Goal: Information Seeking & Learning: Stay updated

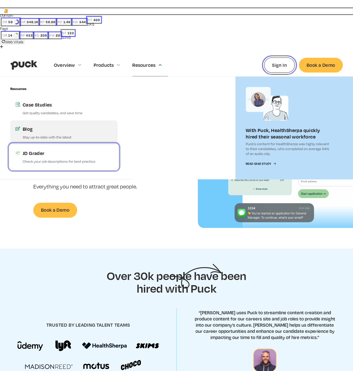
click at [27, 125] on div "Blog" at bounding box center [68, 128] width 90 height 6
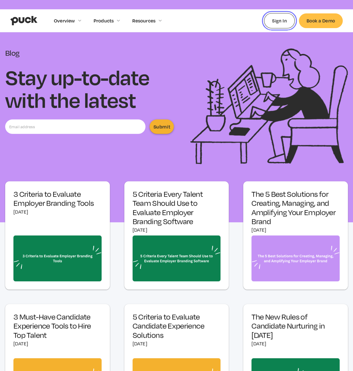
scroll to position [86, 0]
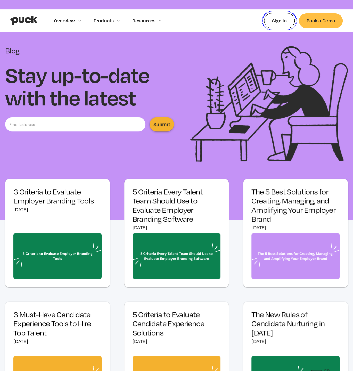
click at [140, 107] on div "Blog Stay up-to-date with the latest Submit Thank you! Your submission has been…" at bounding box center [89, 103] width 168 height 115
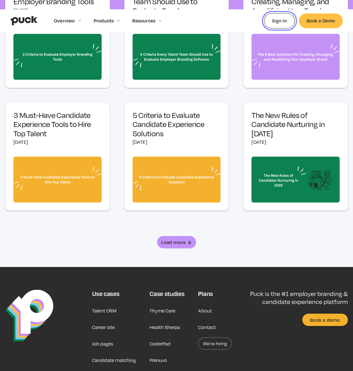
scroll to position [245, 0]
